Goal: Register for event/course

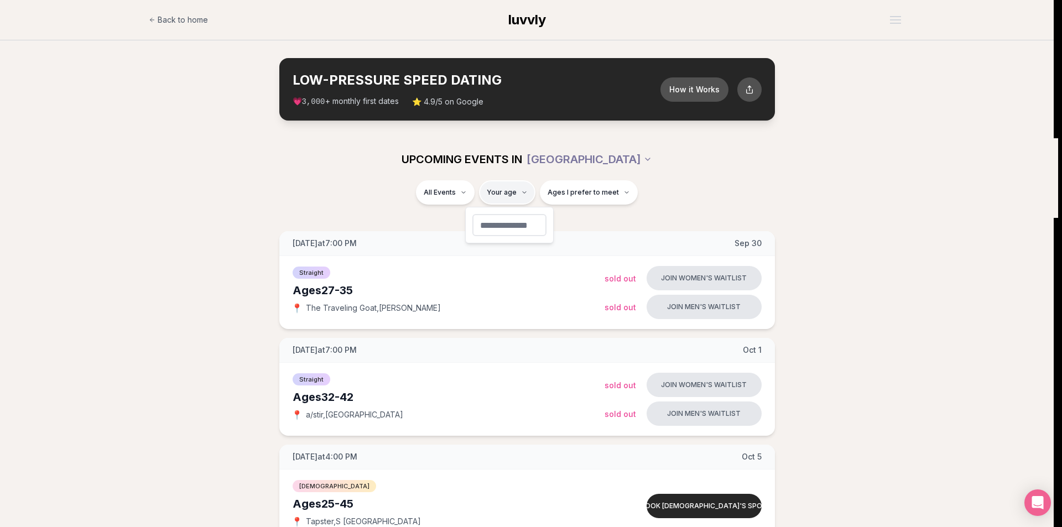
type input "**"
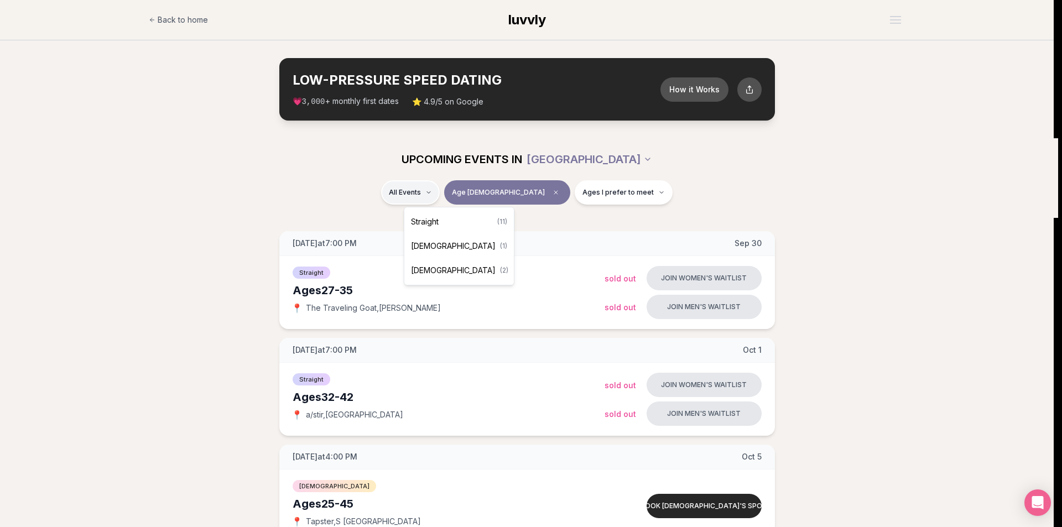
click at [421, 221] on span "Straight" at bounding box center [425, 221] width 28 height 11
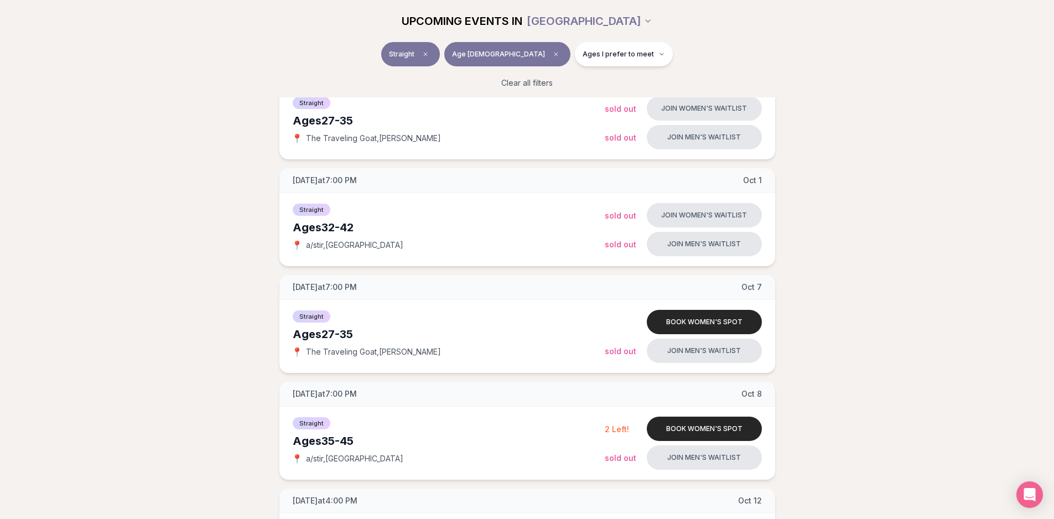
scroll to position [298, 0]
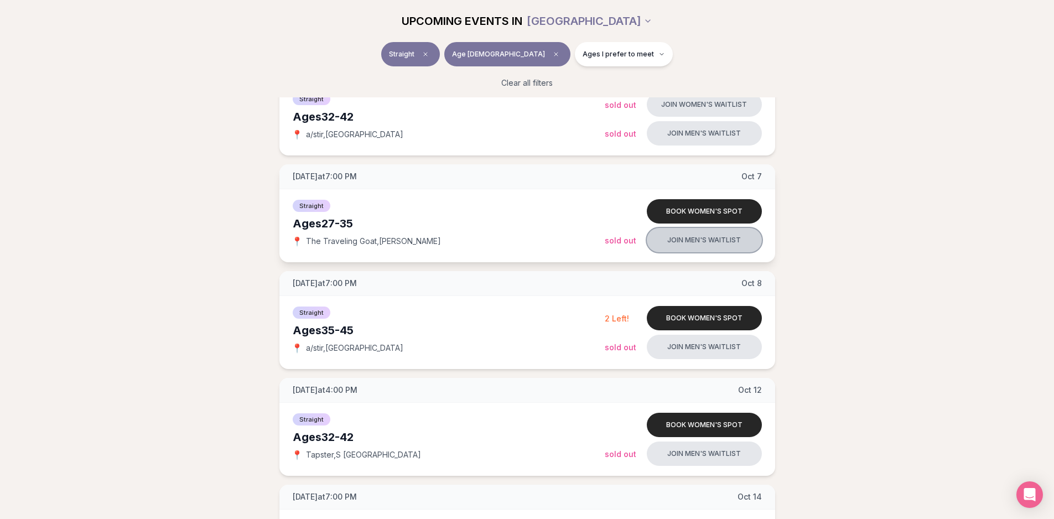
click at [676, 248] on button "Join men's waitlist" at bounding box center [704, 240] width 115 height 24
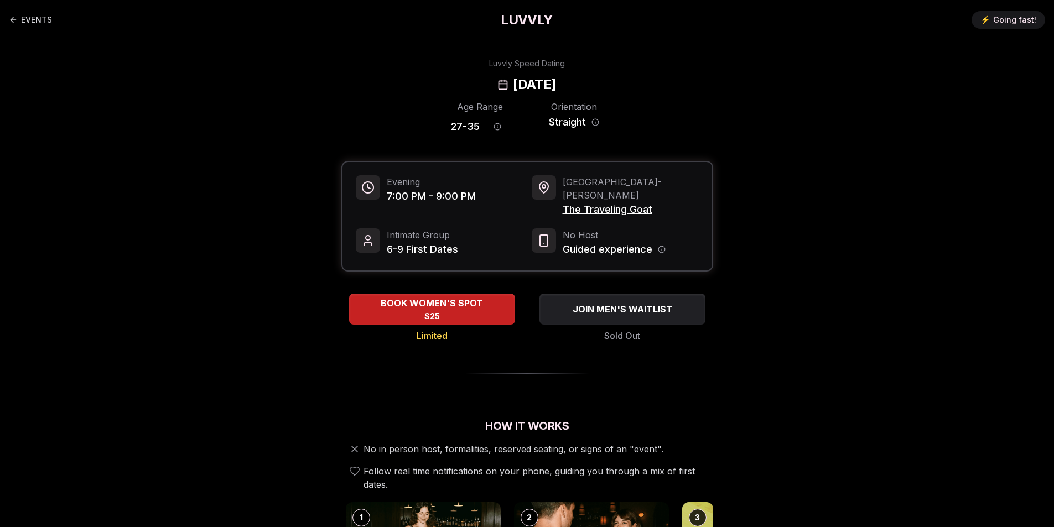
drag, startPoint x: 645, startPoint y: 307, endPoint x: 282, endPoint y: 401, distance: 375.1
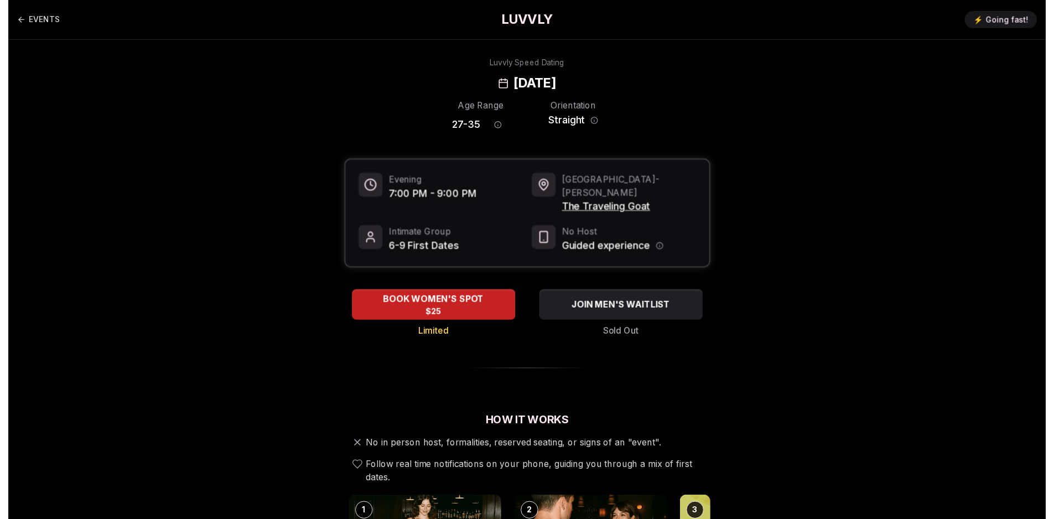
scroll to position [58, 0]
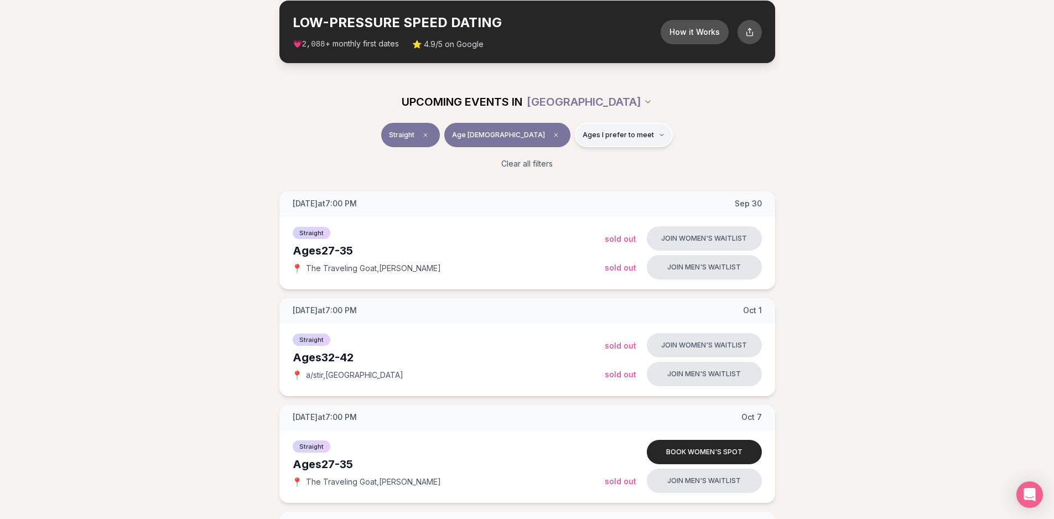
click at [589, 137] on span "Ages I prefer to meet" at bounding box center [618, 135] width 71 height 9
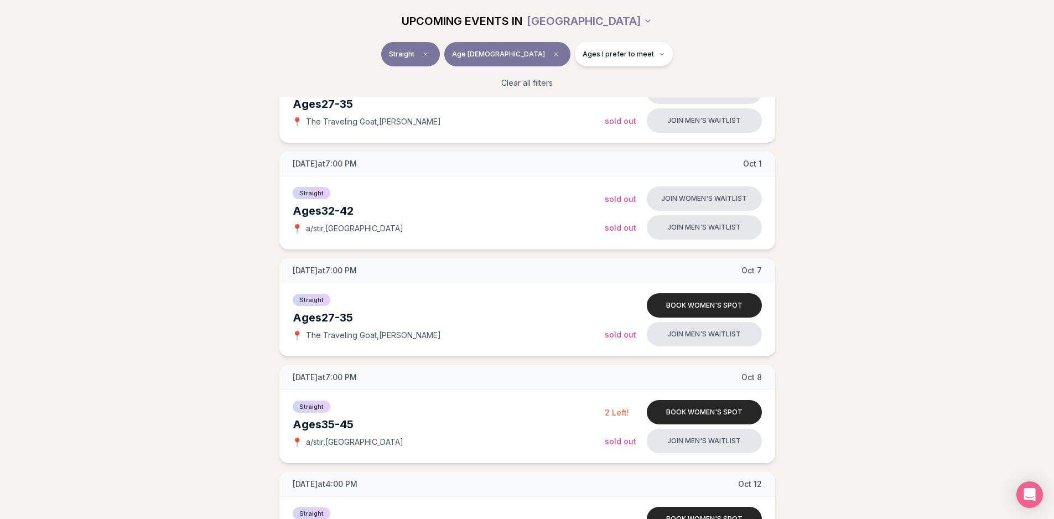
scroll to position [224, 0]
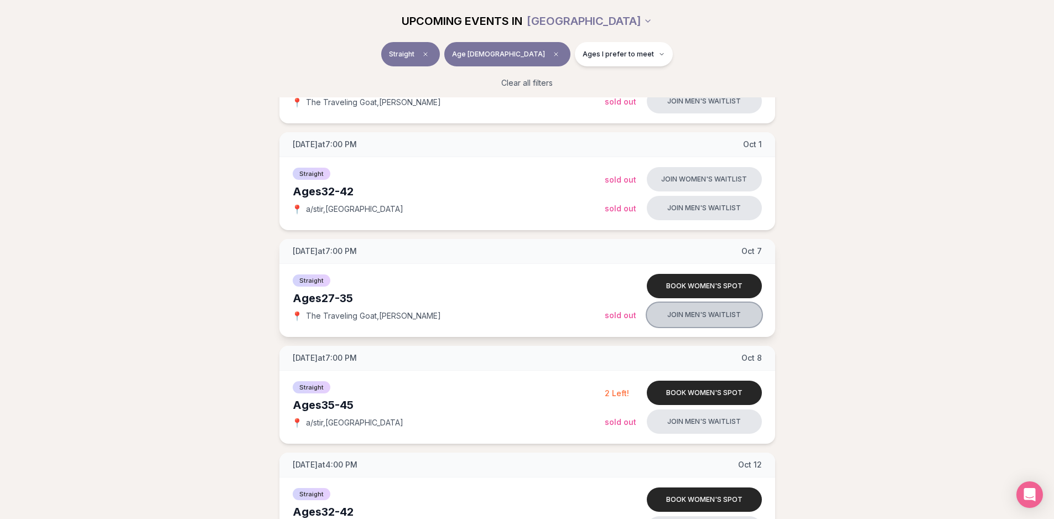
click at [683, 322] on button "Join men's waitlist" at bounding box center [704, 315] width 115 height 24
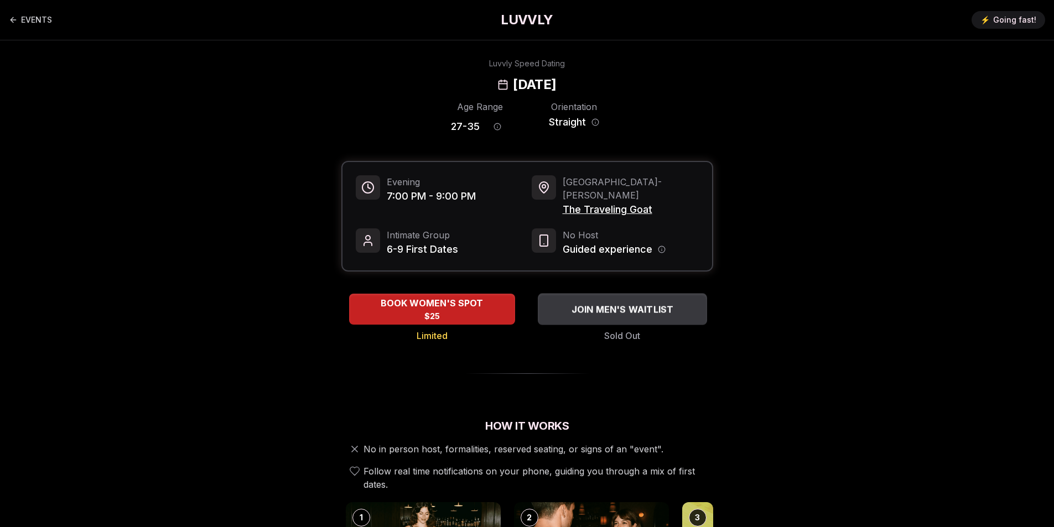
click at [594, 303] on span "JOIN MEN'S WAITLIST" at bounding box center [622, 309] width 107 height 13
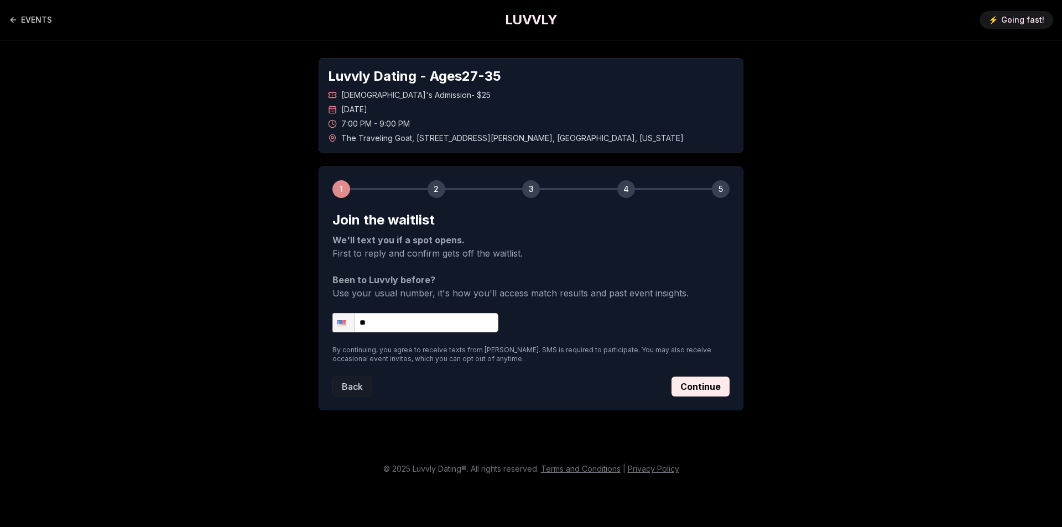
click at [441, 321] on input "**" at bounding box center [416, 322] width 166 height 19
type input "********"
click at [12, 19] on icon "Back to events" at bounding box center [12, 19] width 3 height 5
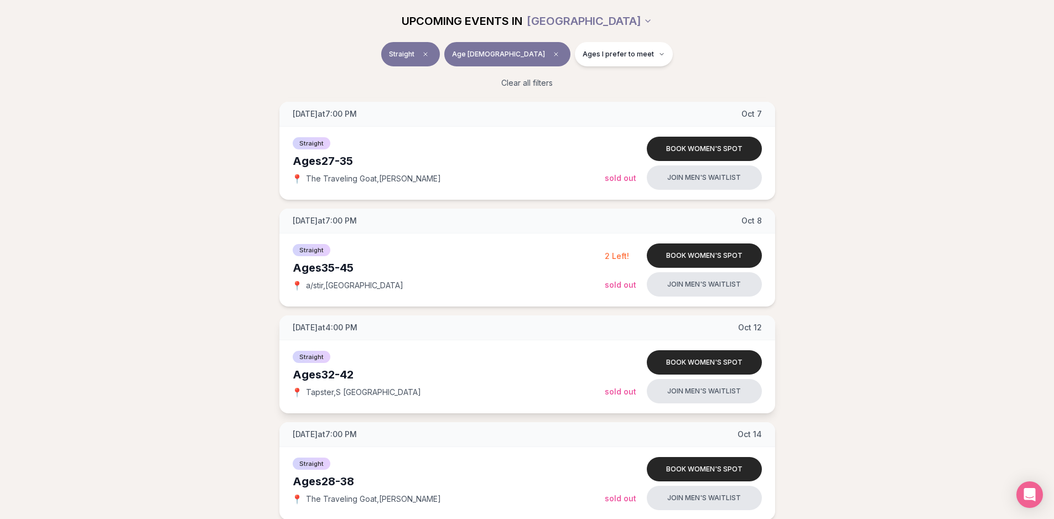
scroll to position [387, 0]
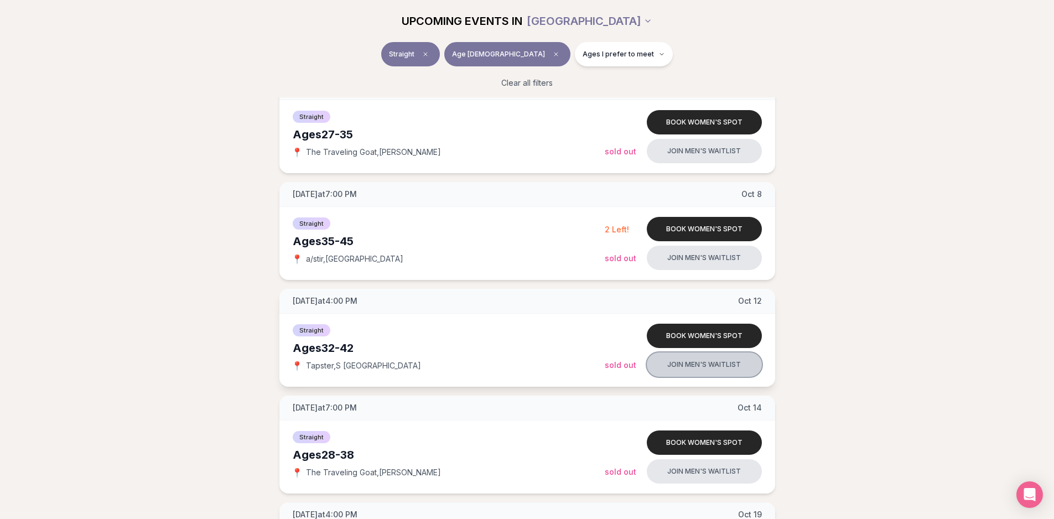
click at [674, 370] on button "Join men's waitlist" at bounding box center [704, 364] width 115 height 24
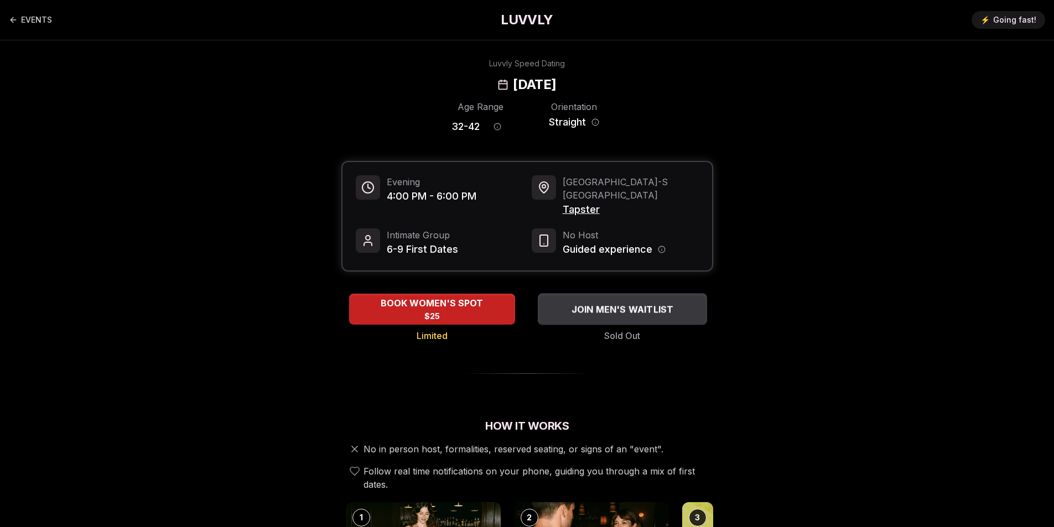
click at [584, 303] on span "JOIN MEN'S WAITLIST" at bounding box center [622, 309] width 107 height 13
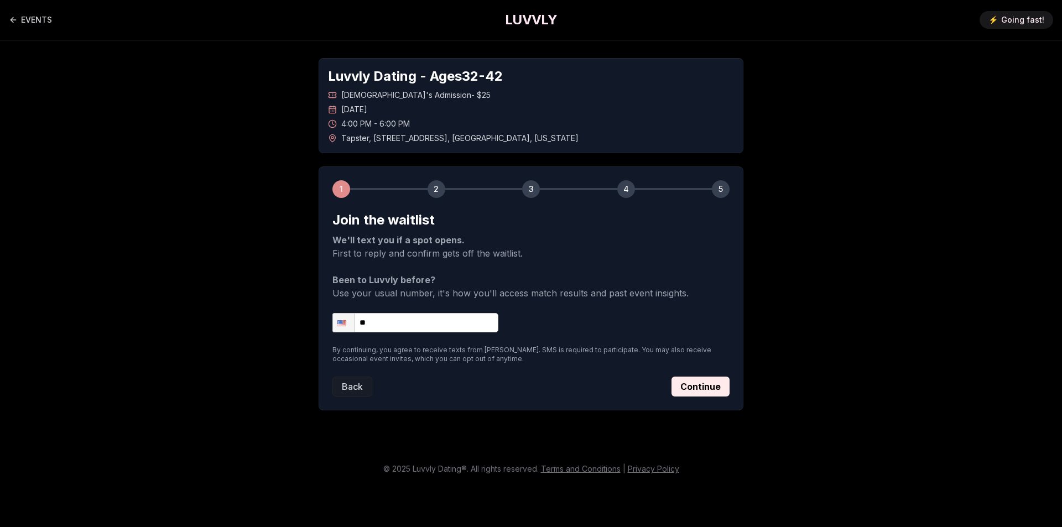
click at [459, 319] on input "**" at bounding box center [416, 322] width 166 height 19
type input "**********"
click at [690, 374] on form "**********" at bounding box center [531, 303] width 397 height 185
click at [693, 387] on button "Continue" at bounding box center [701, 387] width 58 height 20
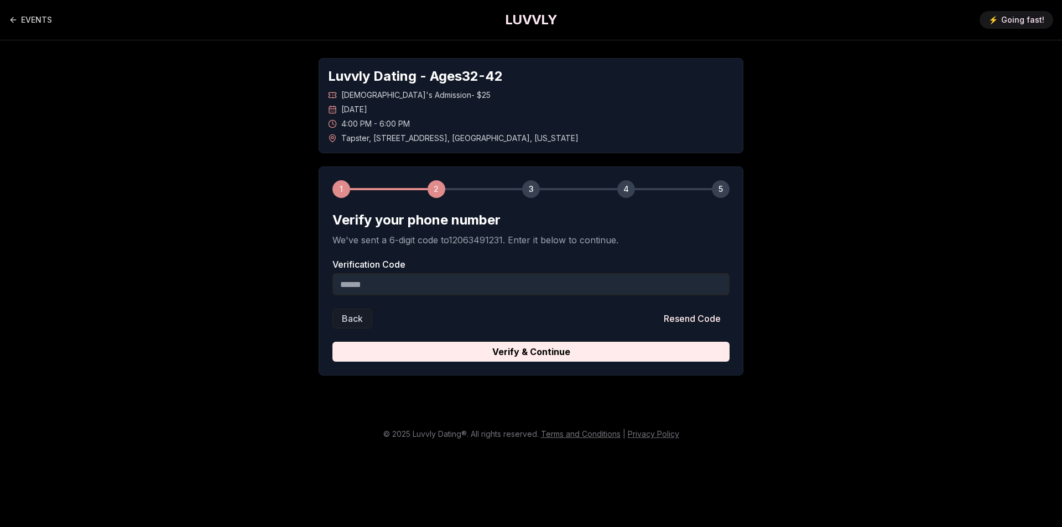
click at [413, 286] on input "Verification Code" at bounding box center [531, 284] width 397 height 22
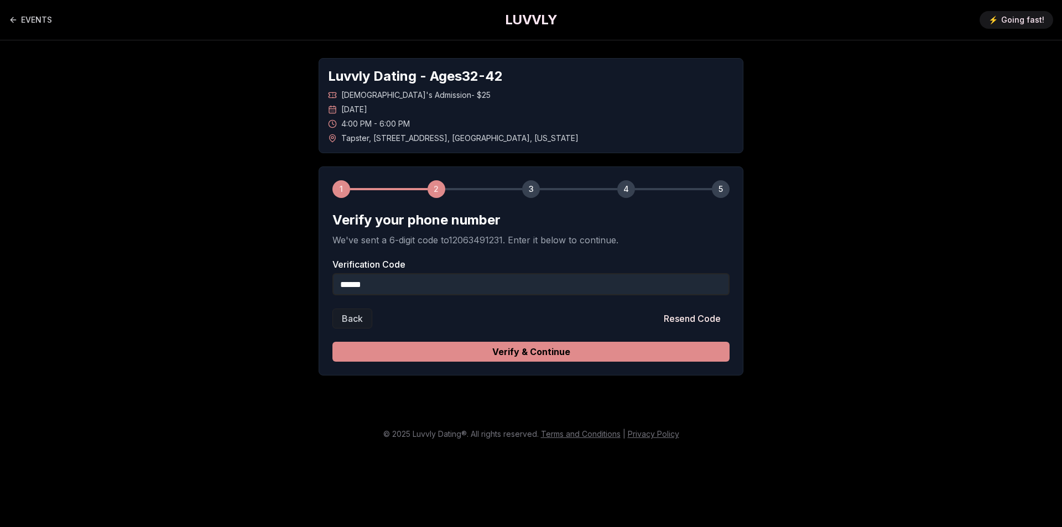
type input "******"
click at [635, 355] on button "Verify & Continue" at bounding box center [531, 352] width 397 height 20
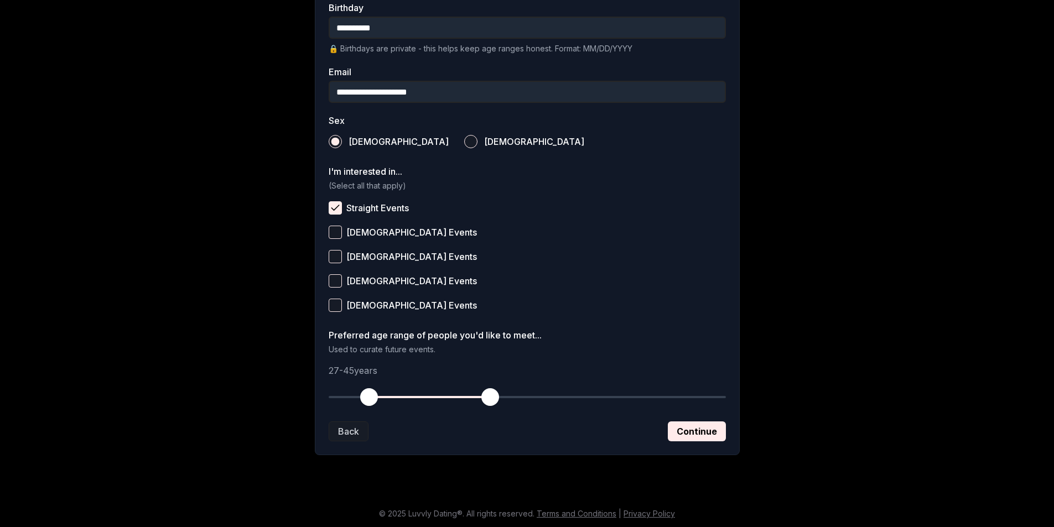
scroll to position [307, 0]
drag, startPoint x: 489, startPoint y: 401, endPoint x: 458, endPoint y: 402, distance: 31.5
click at [458, 402] on span "button" at bounding box center [457, 396] width 18 height 18
click at [377, 396] on span "button" at bounding box center [376, 396] width 18 height 18
click at [715, 424] on button "Continue" at bounding box center [697, 430] width 58 height 20
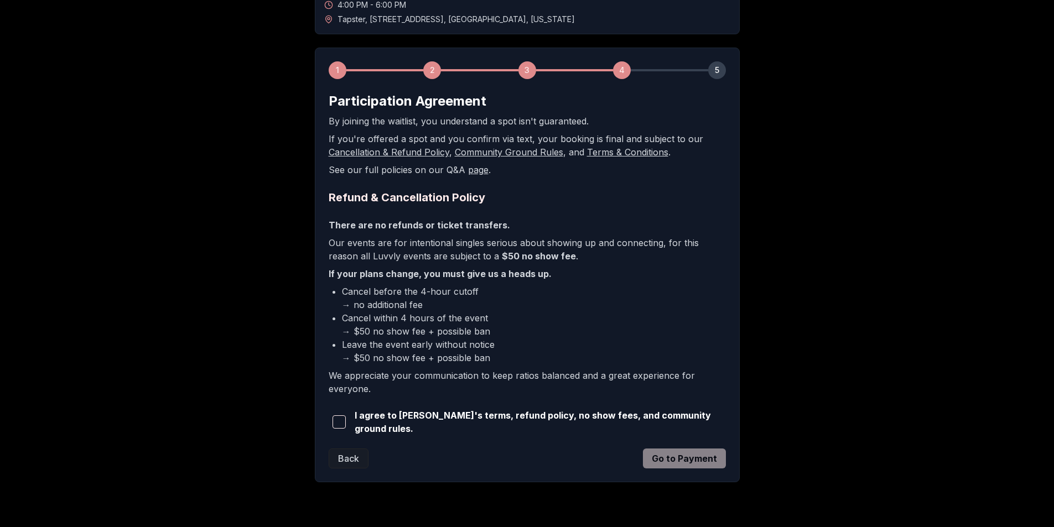
scroll to position [145, 0]
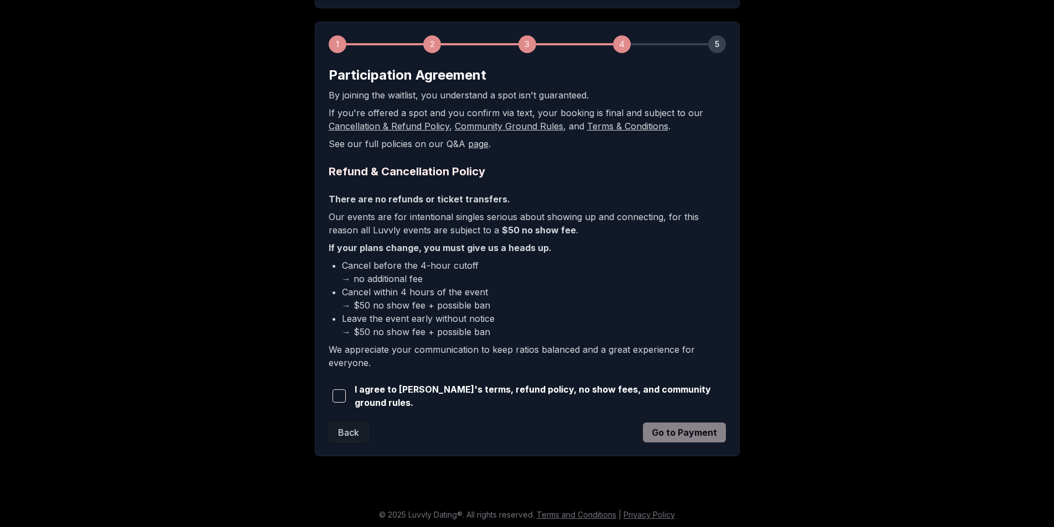
click at [521, 397] on span "I agree to [PERSON_NAME]'s terms, refund policy, no show fees, and community gr…" at bounding box center [540, 396] width 371 height 27
click at [335, 397] on span "button" at bounding box center [339, 396] width 13 height 13
click at [677, 423] on button "Go to Payment" at bounding box center [684, 433] width 83 height 20
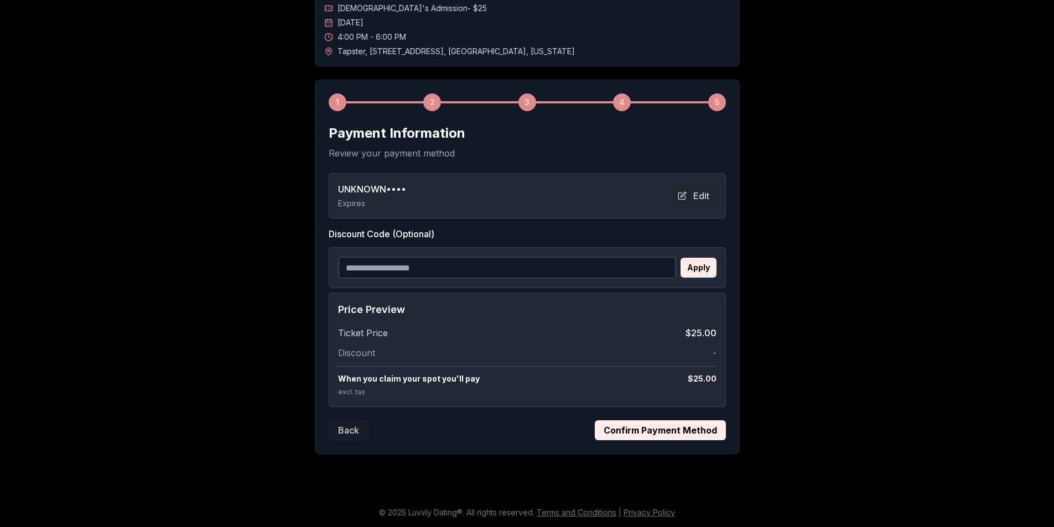
click at [623, 438] on button "Confirm Payment Method" at bounding box center [660, 430] width 131 height 20
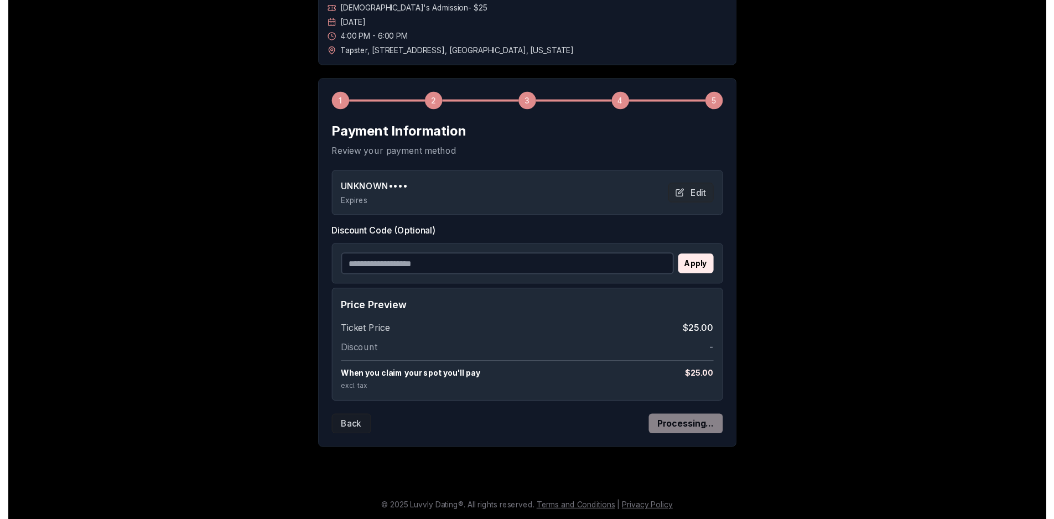
scroll to position [0, 0]
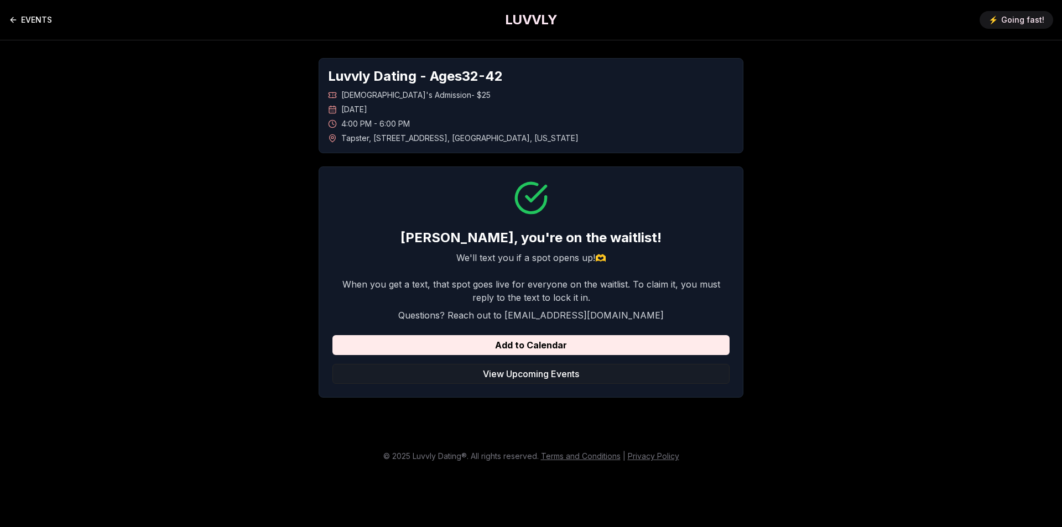
click at [13, 17] on icon "Back to events" at bounding box center [12, 19] width 3 height 5
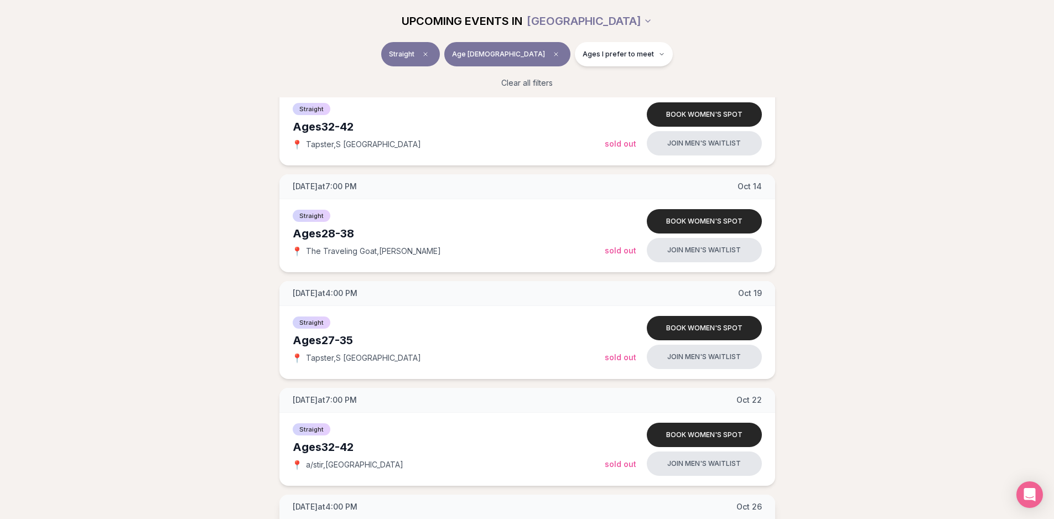
scroll to position [664, 0]
